Goal: Complete application form: Complete application form

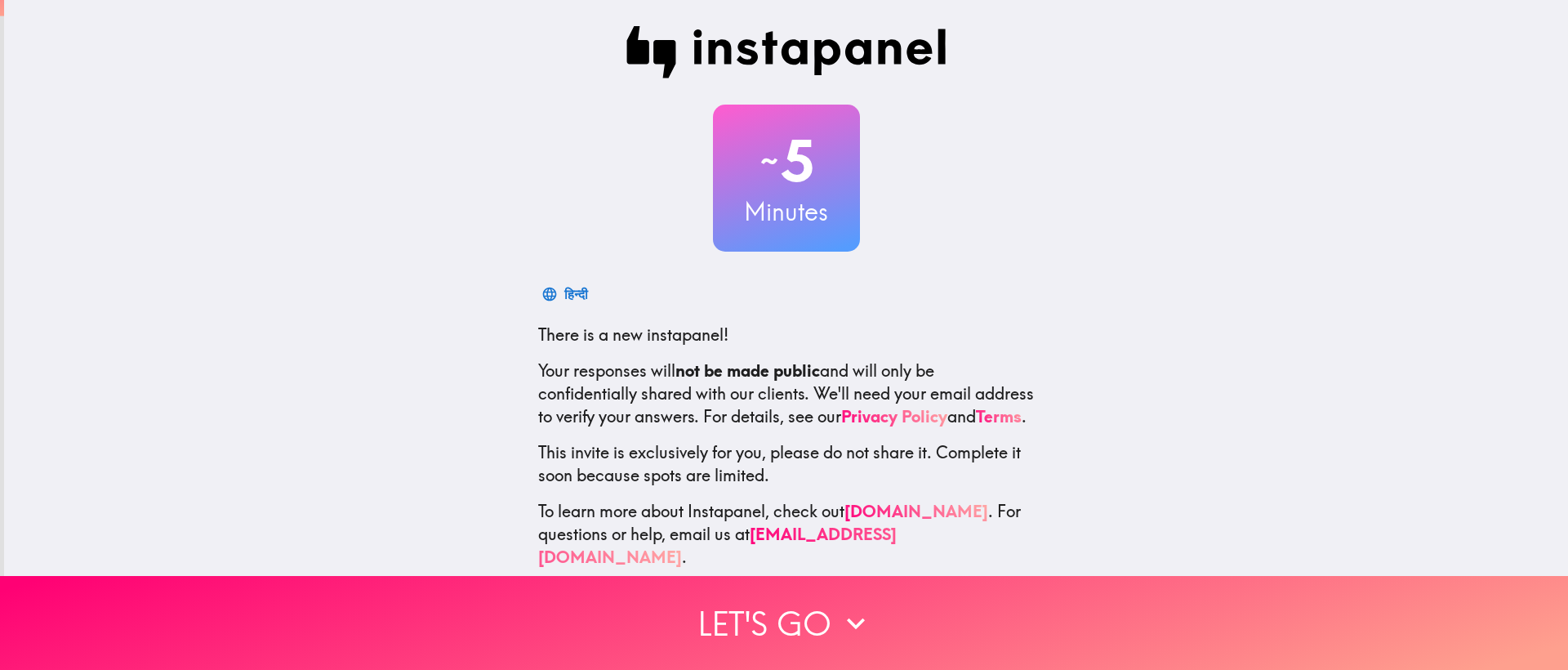
scroll to position [31, 0]
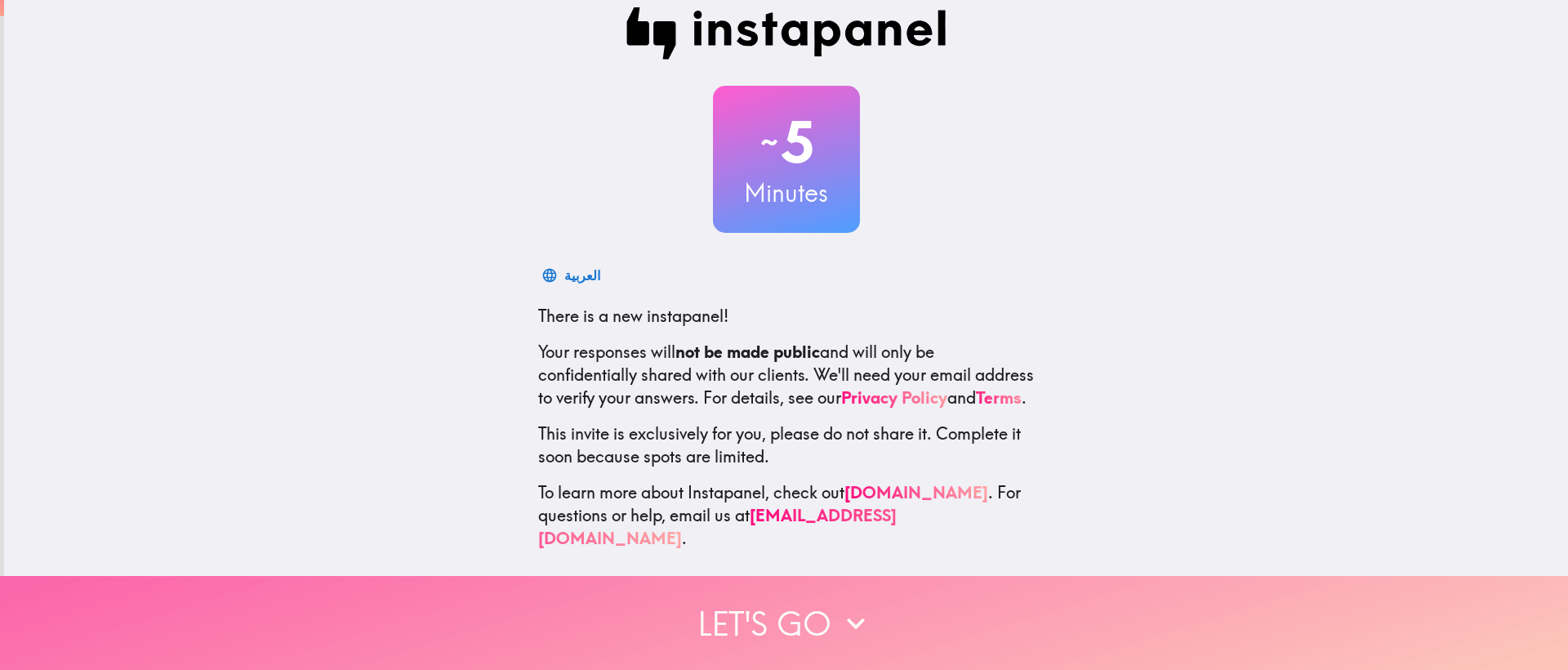
click at [875, 602] on button "Let's go" at bounding box center [784, 623] width 1568 height 94
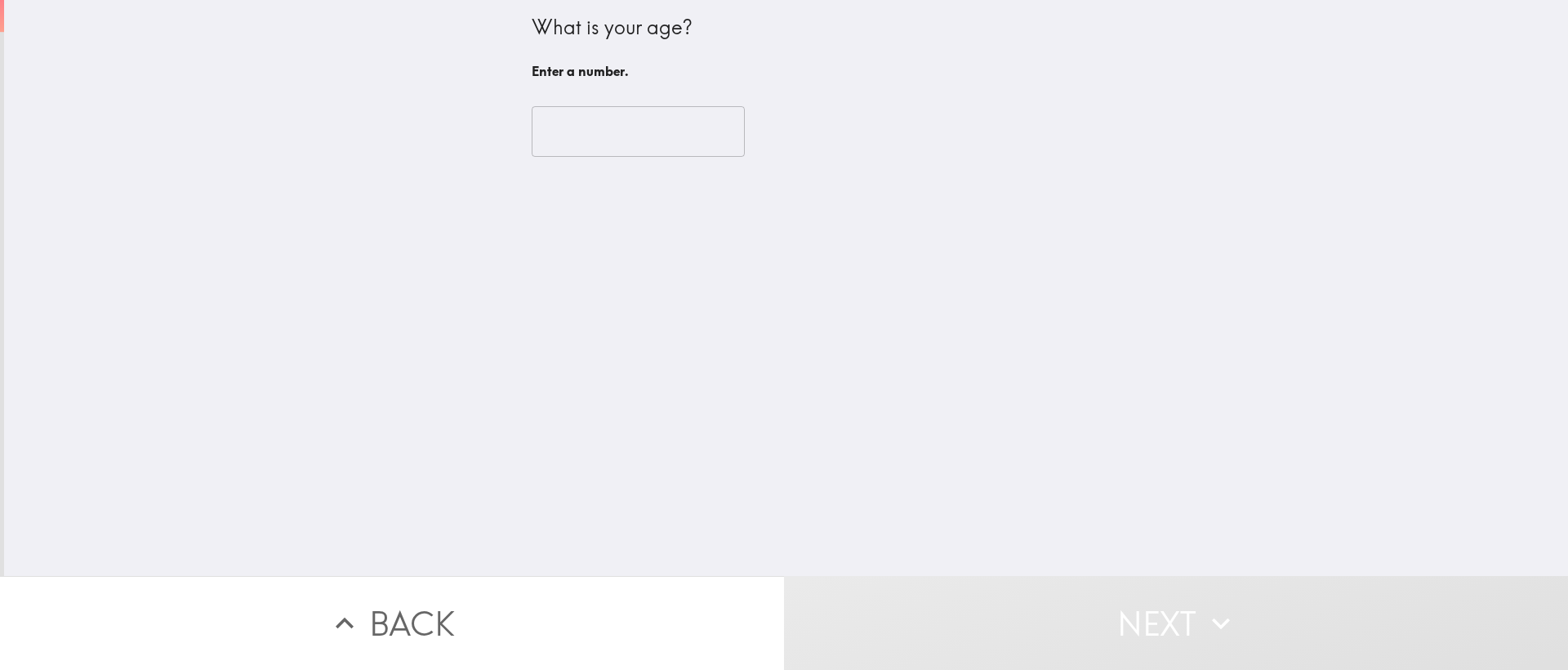
click at [573, 139] on input "number" at bounding box center [639, 131] width 214 height 50
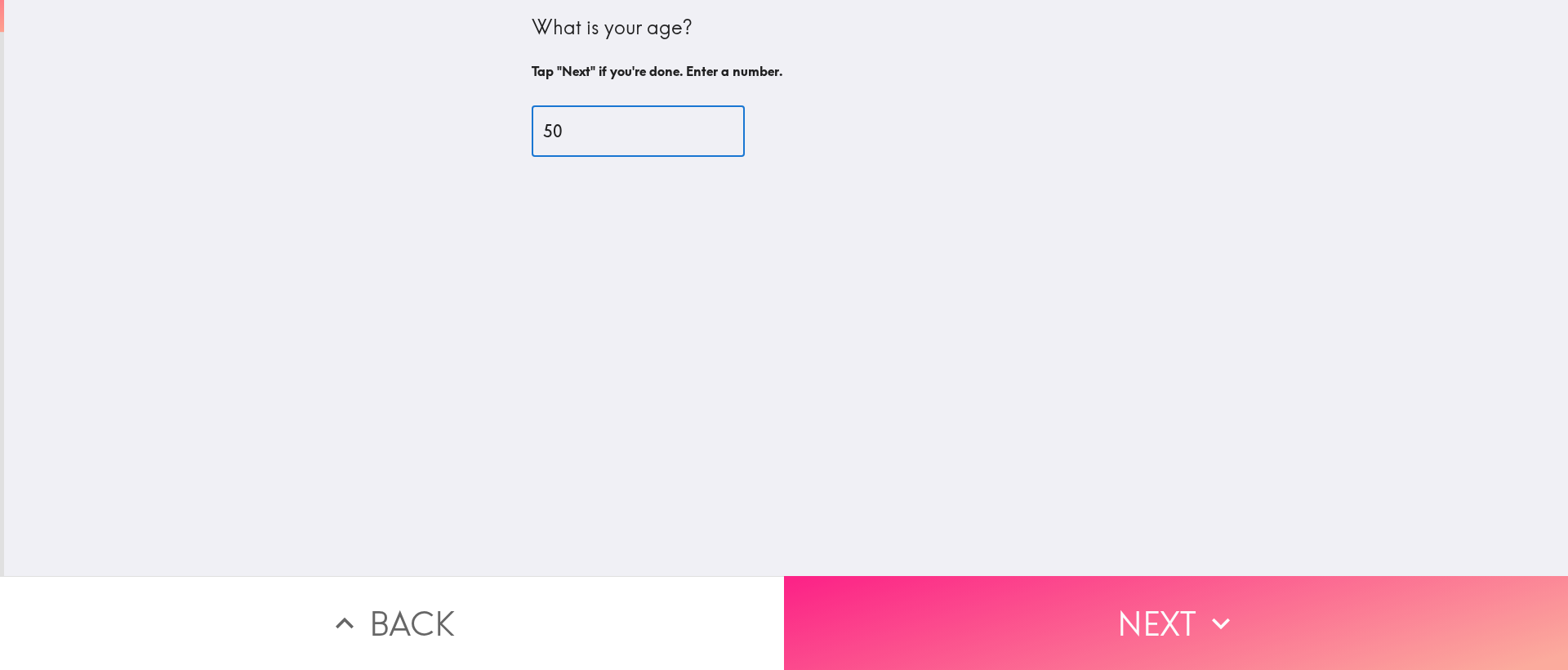
type input "50"
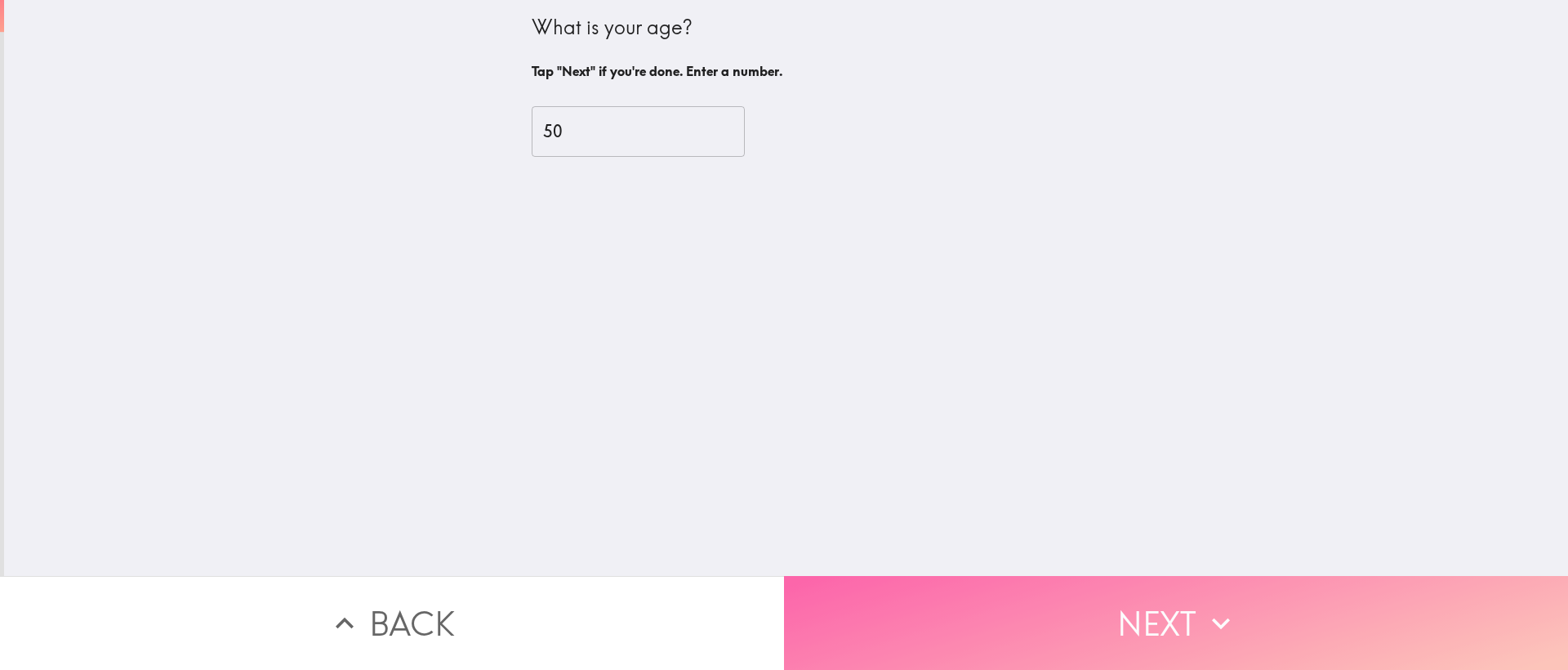
click at [1130, 605] on button "Next" at bounding box center [1176, 623] width 784 height 94
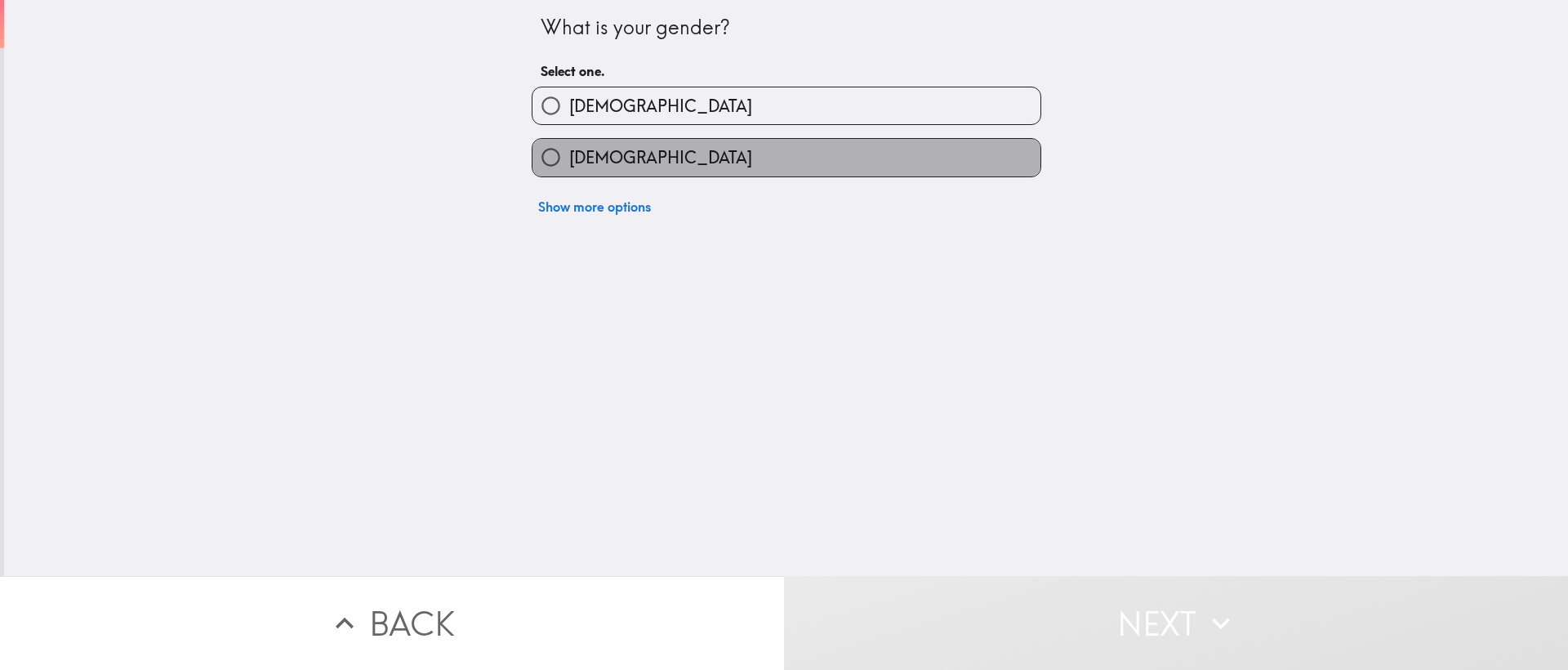
click at [642, 163] on label "[DEMOGRAPHIC_DATA]" at bounding box center [787, 157] width 508 height 37
click at [570, 163] on input "[DEMOGRAPHIC_DATA]" at bounding box center [551, 157] width 37 height 37
radio input "true"
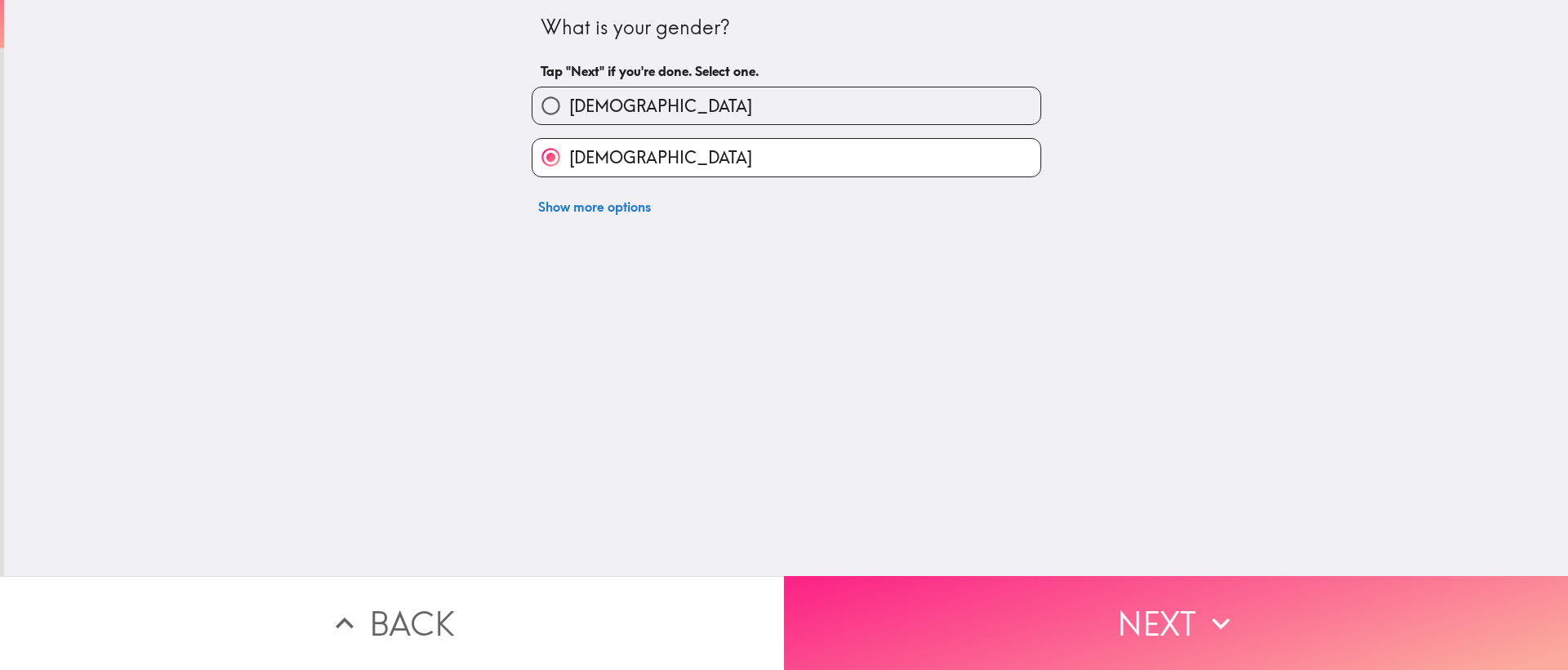
click at [1115, 595] on button "Next" at bounding box center [1176, 623] width 784 height 94
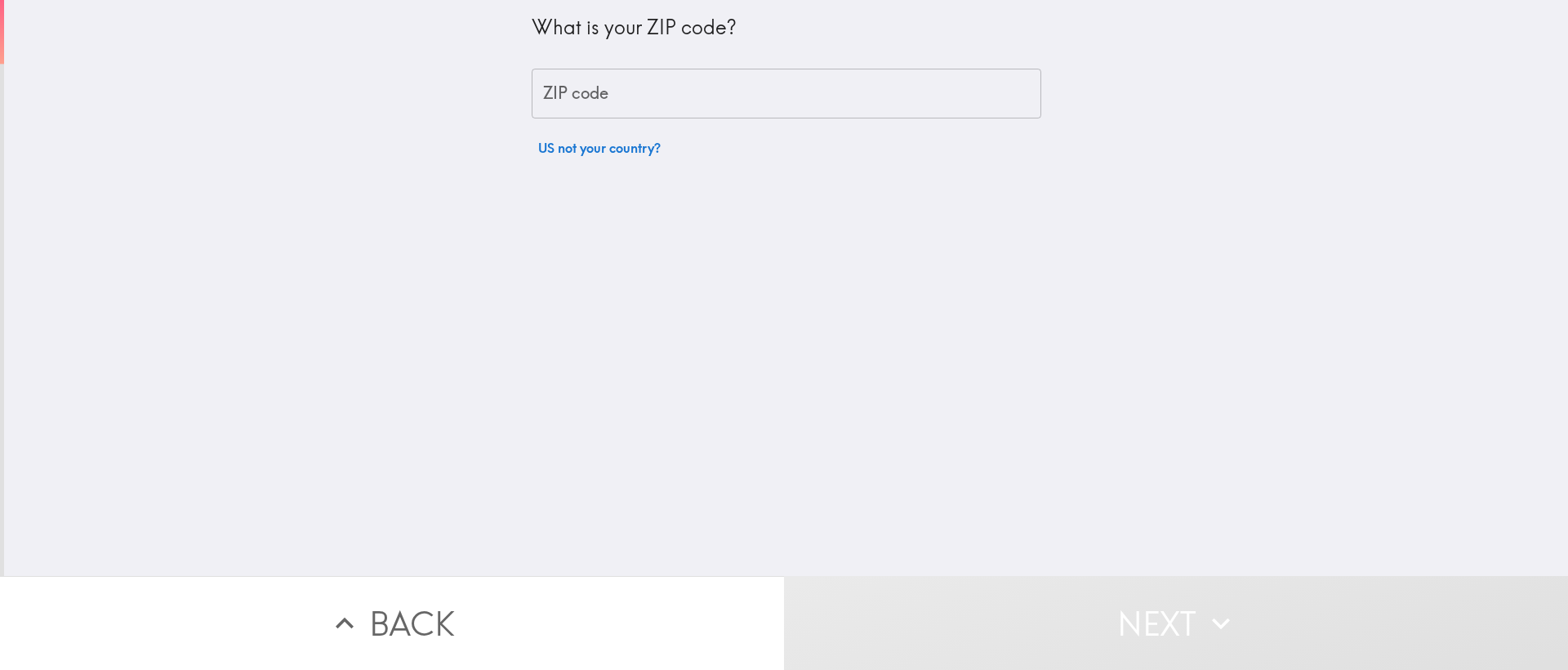
click at [770, 106] on input "ZIP code" at bounding box center [787, 93] width 510 height 50
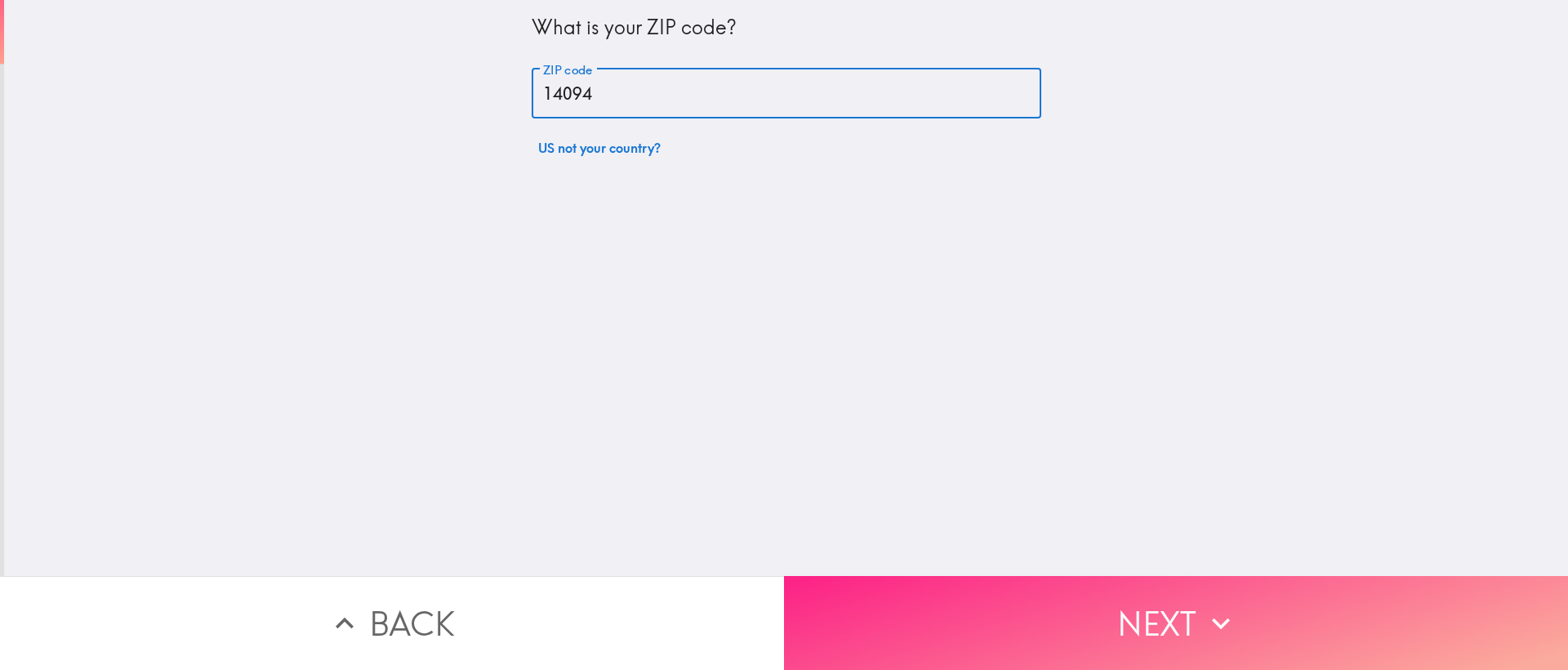
type input "14094"
click at [1203, 606] on icon "button" at bounding box center [1221, 624] width 36 height 36
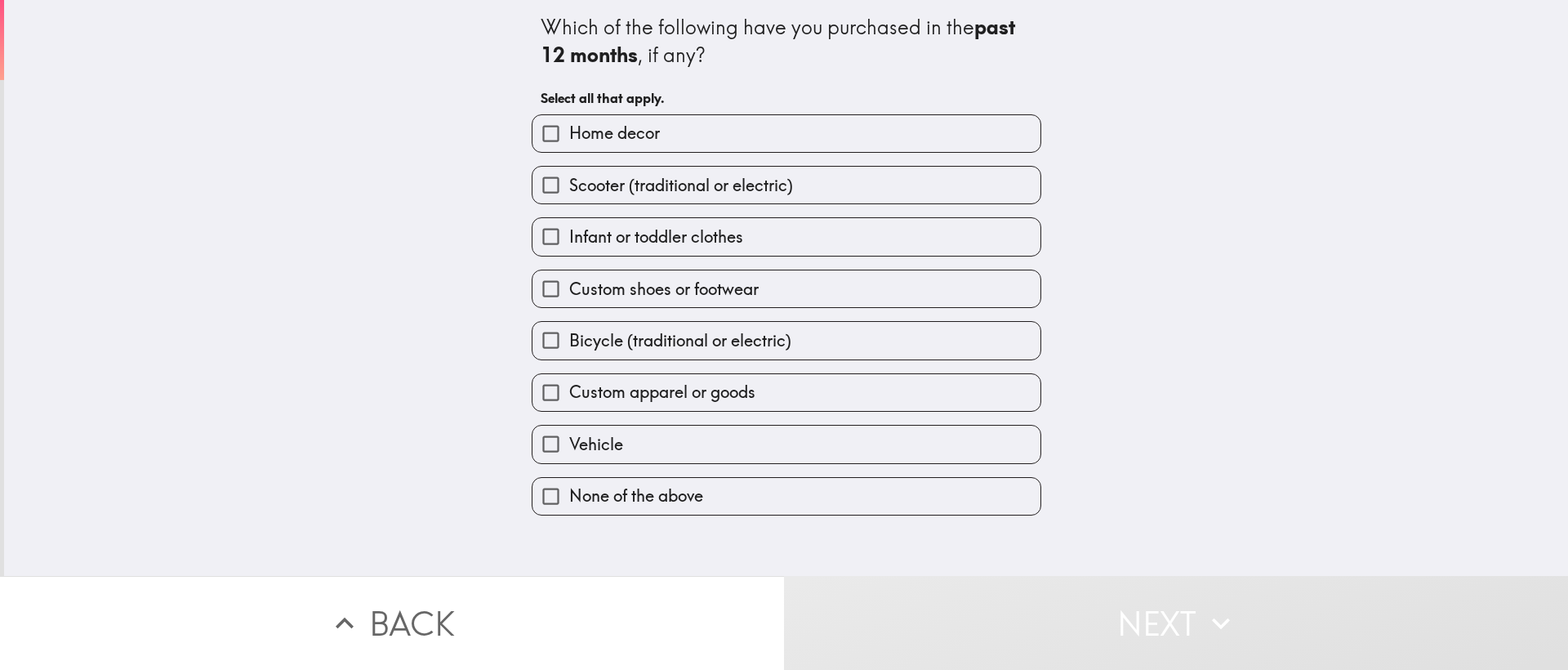
click at [691, 134] on label "Home decor" at bounding box center [787, 133] width 508 height 37
click at [570, 134] on input "Home decor" at bounding box center [551, 133] width 37 height 37
checkbox input "true"
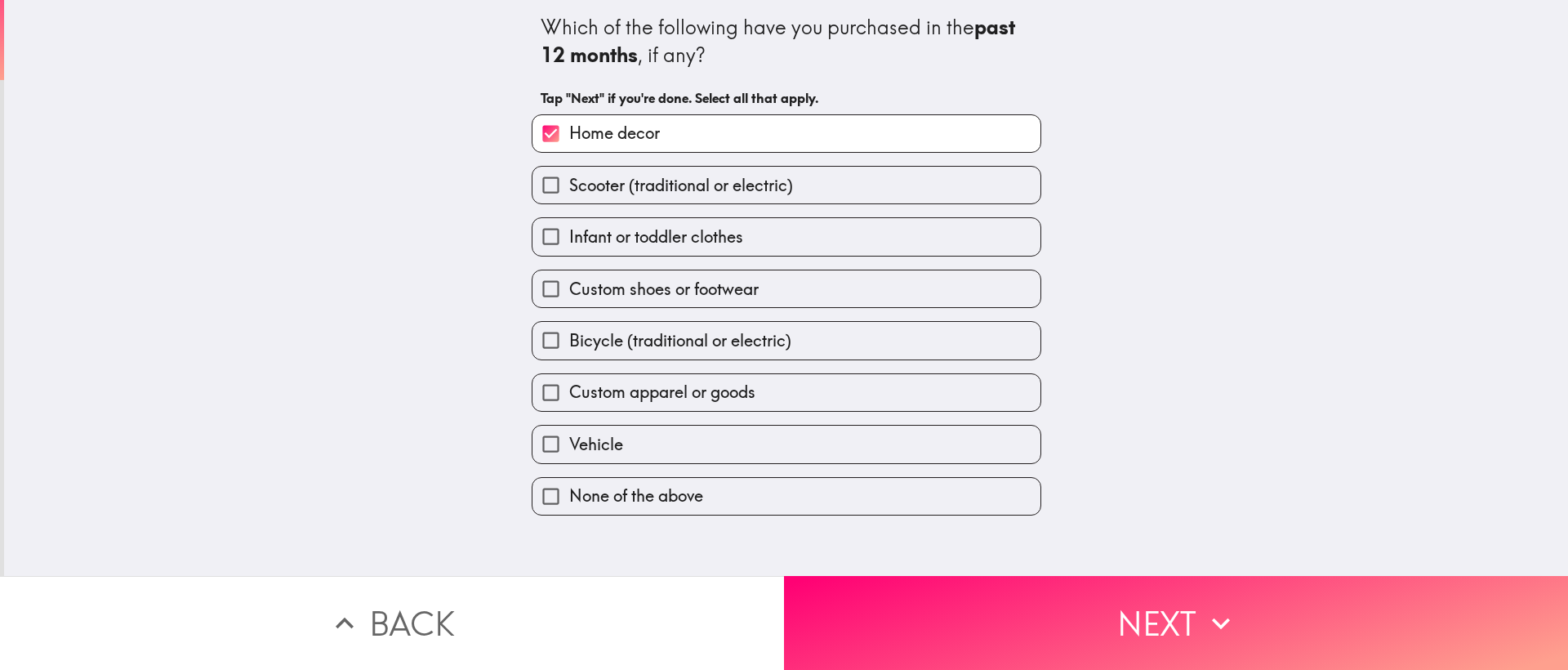
click at [647, 387] on span "Custom apparel or goods" at bounding box center [663, 392] width 186 height 23
click at [570, 387] on input "Custom apparel or goods" at bounding box center [551, 392] width 37 height 37
checkbox input "true"
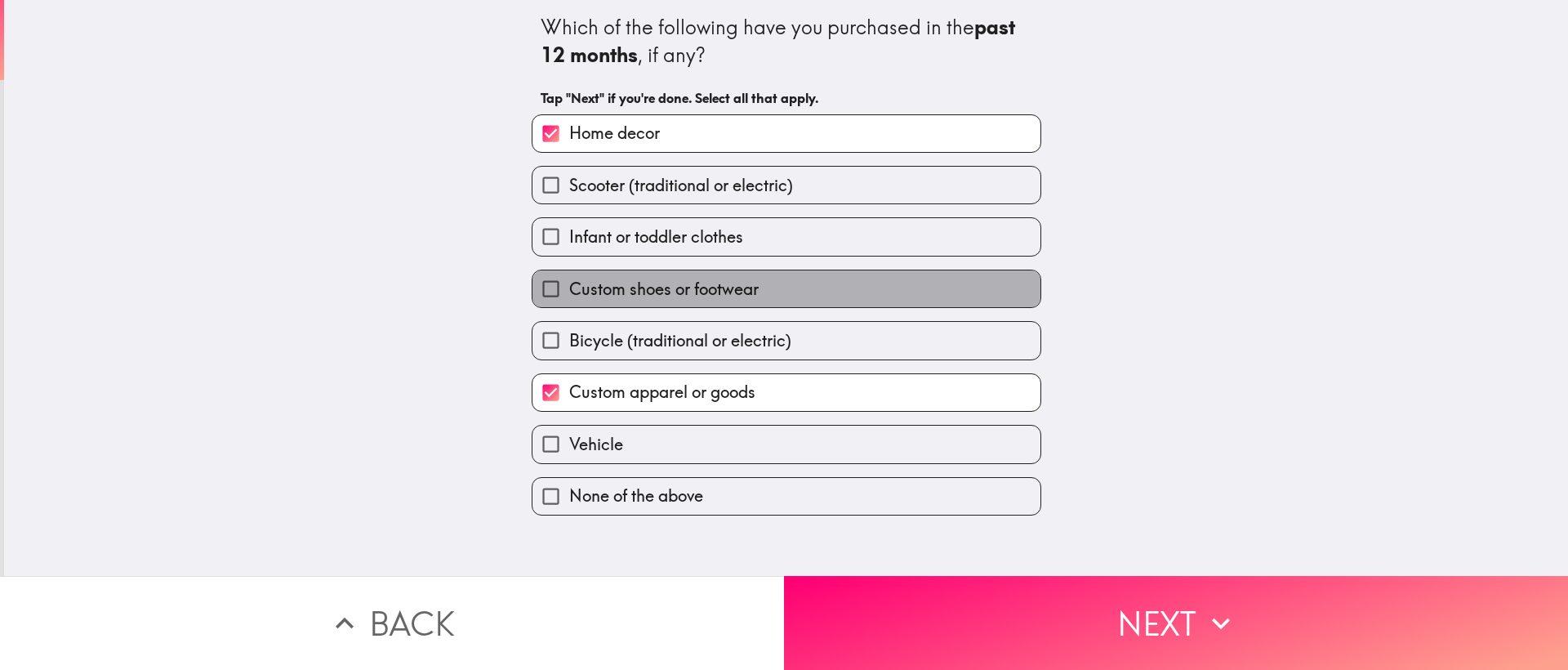
click at [623, 295] on span "Custom shoes or footwear" at bounding box center [664, 289] width 190 height 23
click at [570, 295] on input "Custom shoes or footwear" at bounding box center [551, 289] width 37 height 37
checkbox input "true"
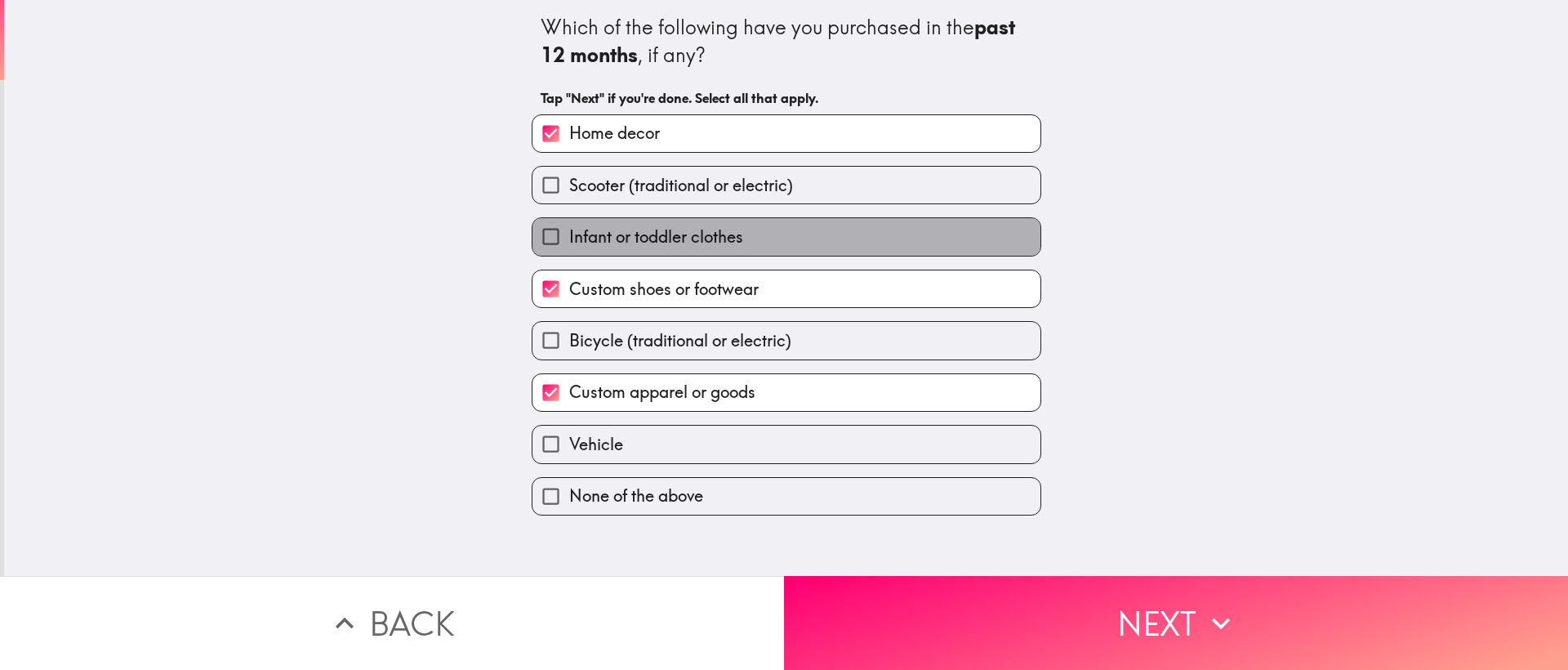
click at [614, 241] on span "Infant or toddler clothes" at bounding box center [657, 237] width 174 height 23
click at [570, 241] on input "Infant or toddler clothes" at bounding box center [551, 236] width 37 height 37
checkbox input "true"
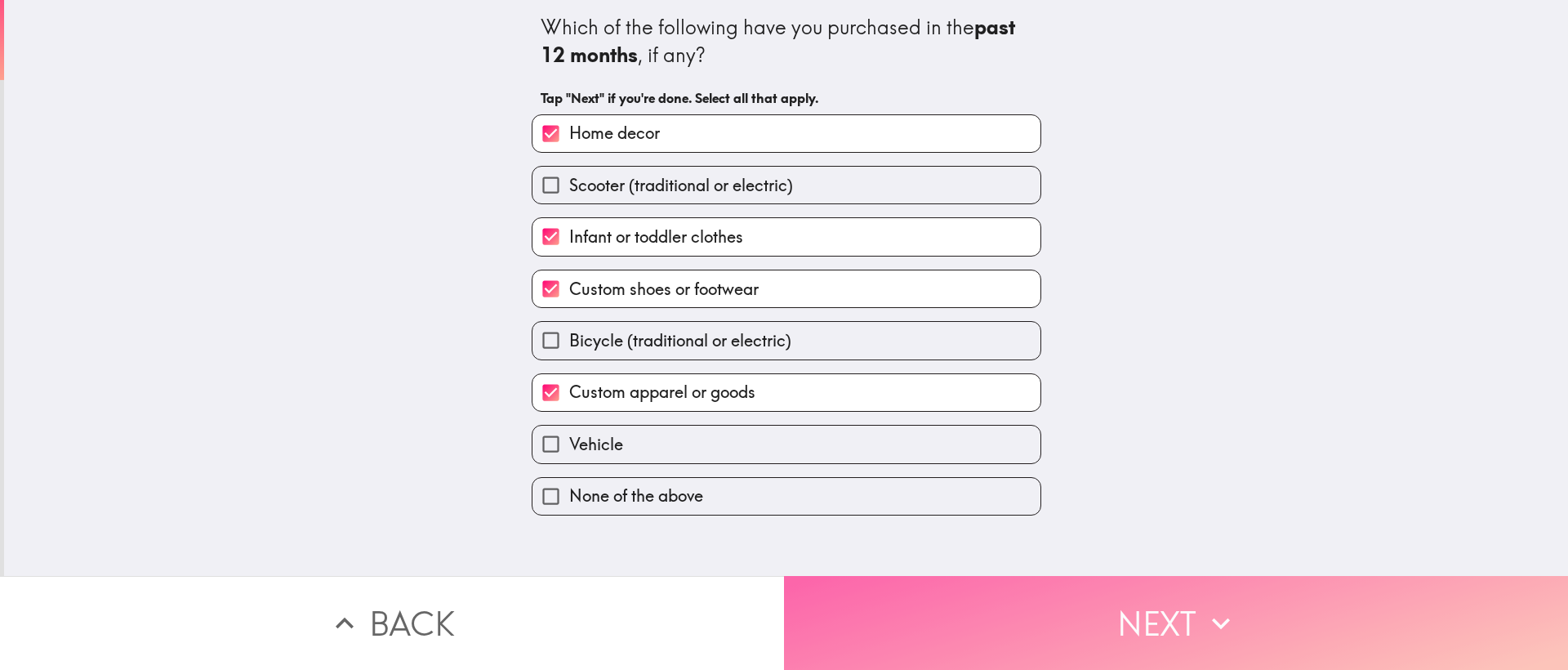
click at [1138, 597] on button "Next" at bounding box center [1176, 623] width 784 height 94
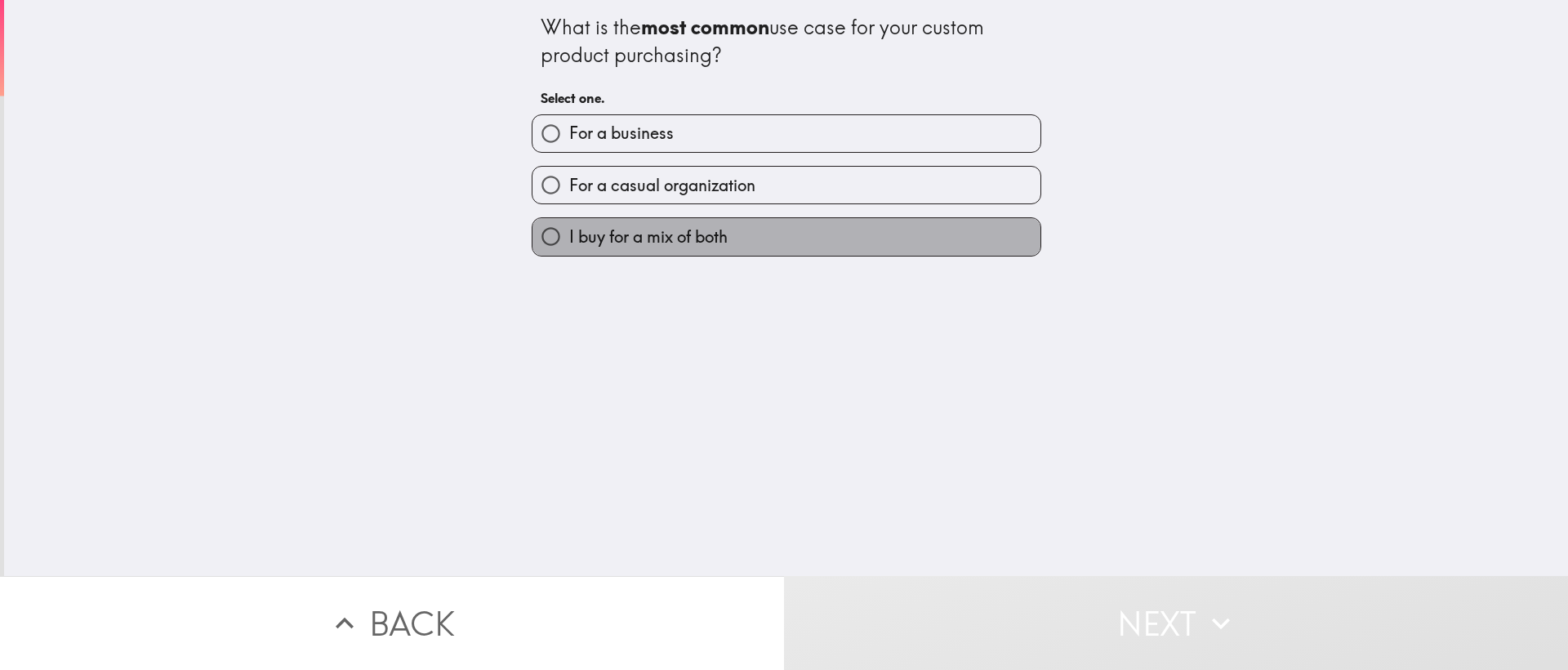
click at [651, 229] on span "I buy for a mix of both" at bounding box center [649, 237] width 159 height 23
click at [570, 229] on input "I buy for a mix of both" at bounding box center [551, 236] width 37 height 37
radio input "true"
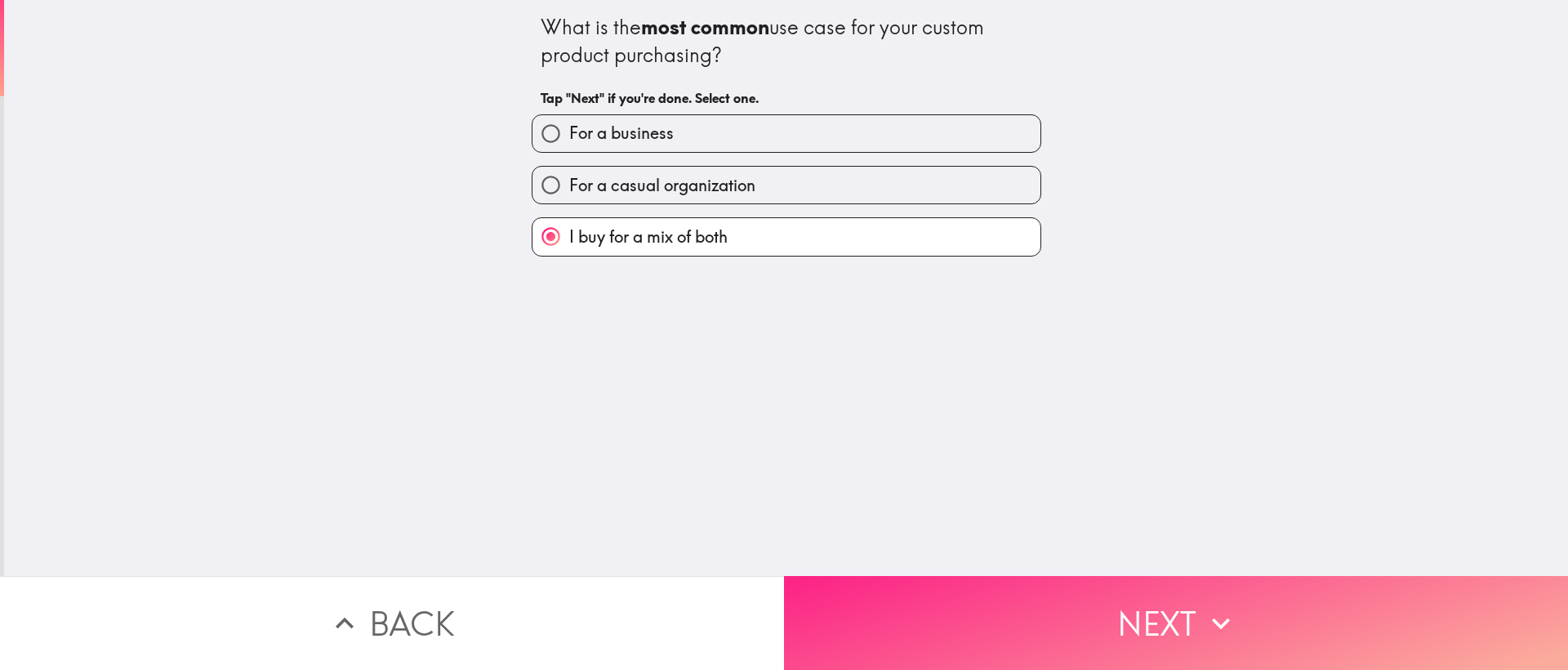
click at [1144, 591] on button "Next" at bounding box center [1176, 623] width 784 height 94
